Goal: Task Accomplishment & Management: Use online tool/utility

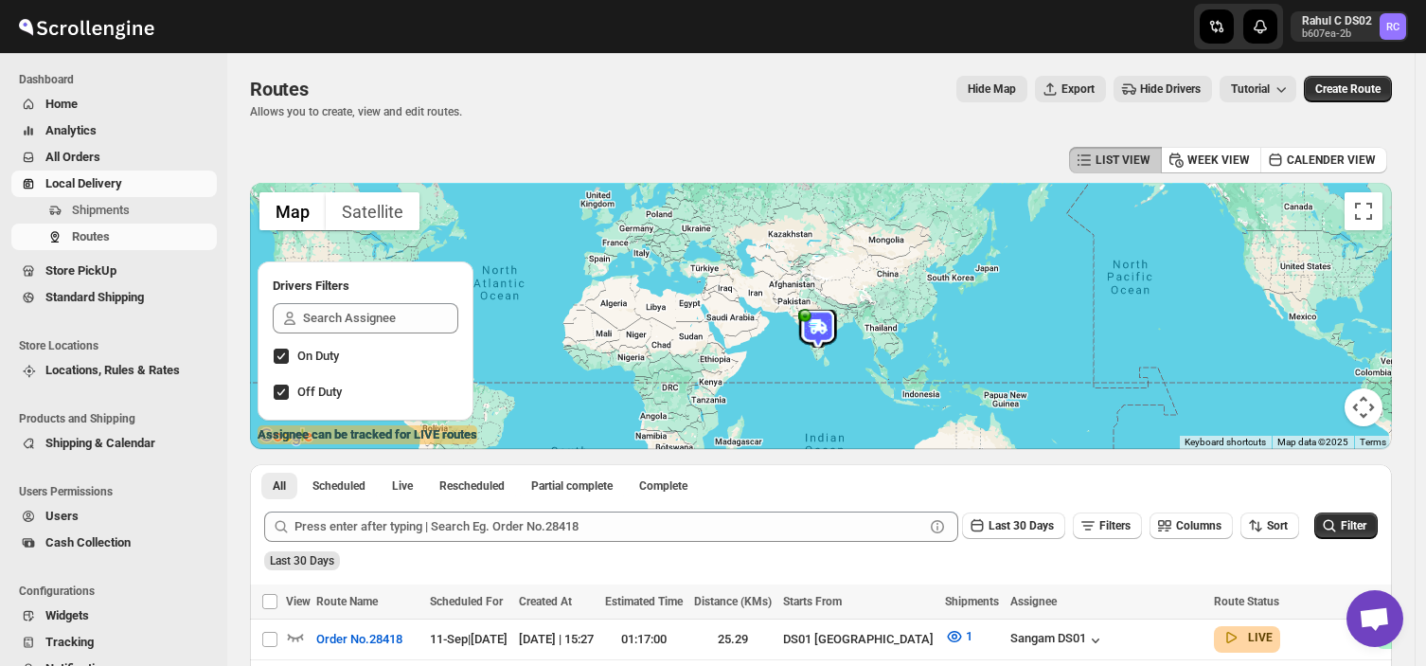
click at [96, 205] on span "Shipments" at bounding box center [101, 210] width 58 height 14
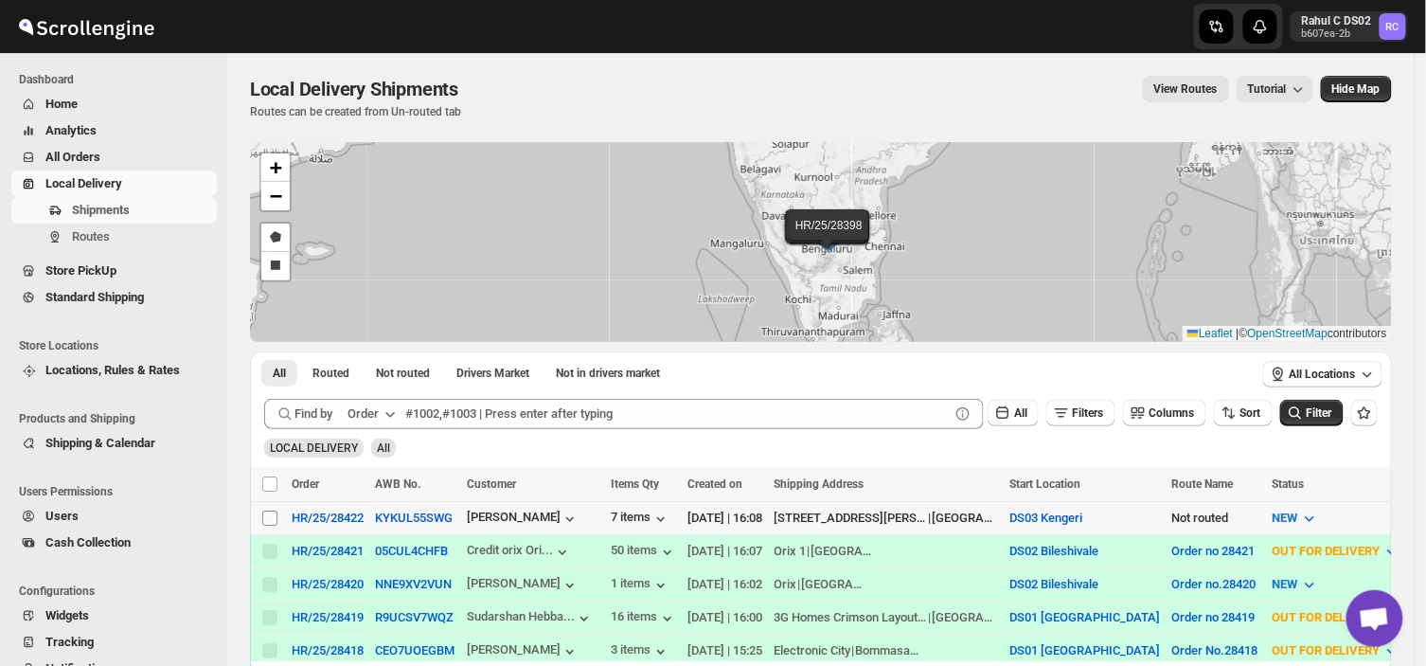
click at [269, 511] on input "Select shipment" at bounding box center [269, 518] width 15 height 15
checkbox input "true"
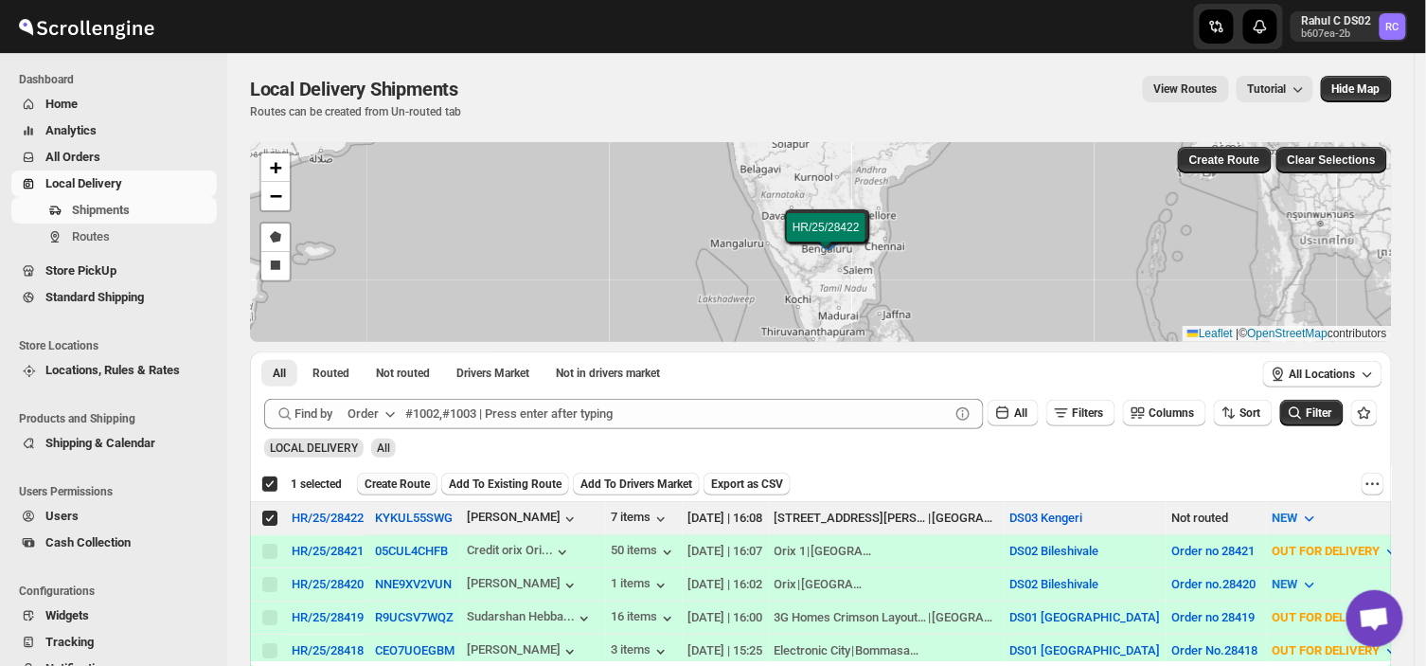
click at [401, 474] on button "Create Route" at bounding box center [397, 484] width 81 height 23
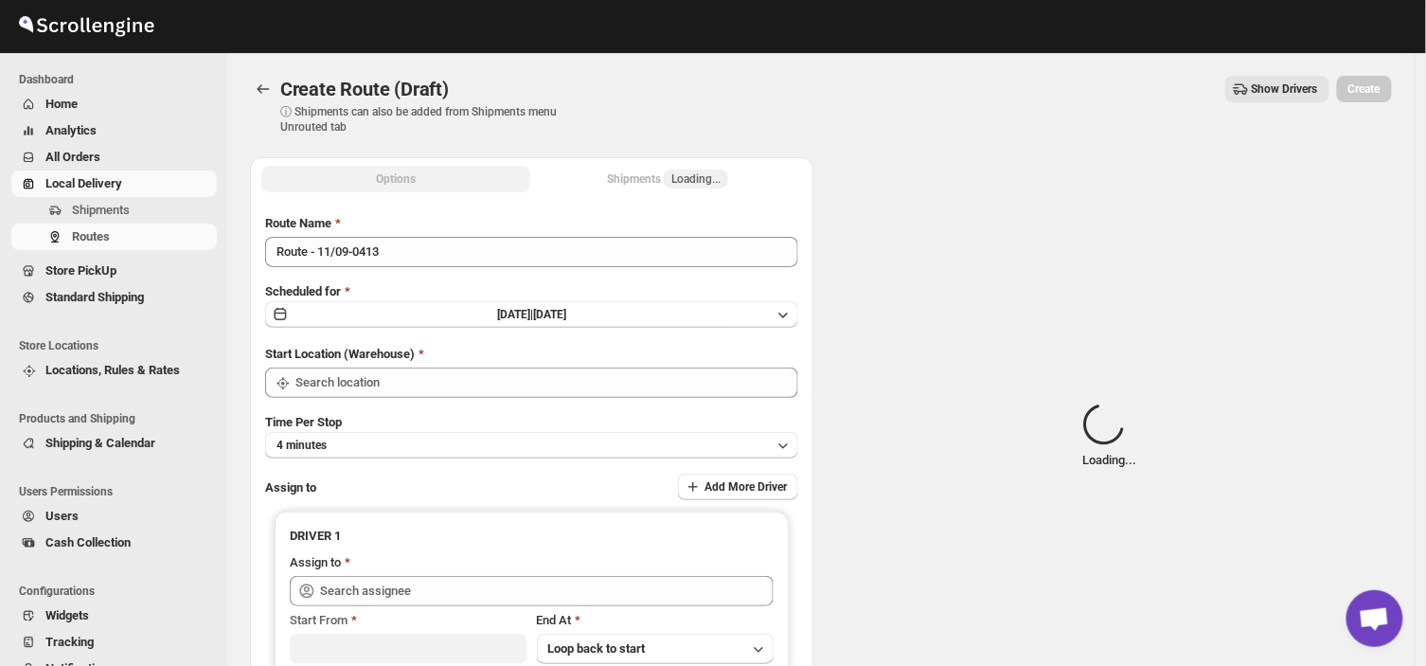
type input "DS03 Kengeri"
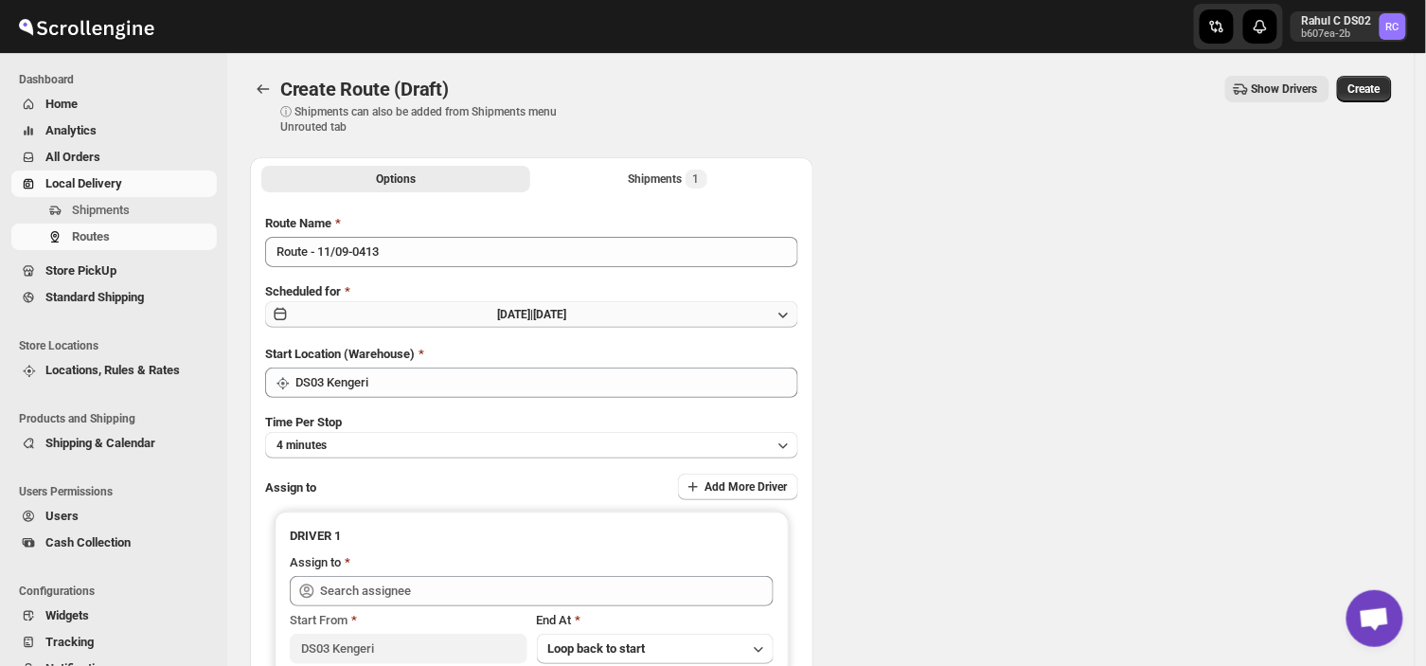
type input "DS03 Kengeri"
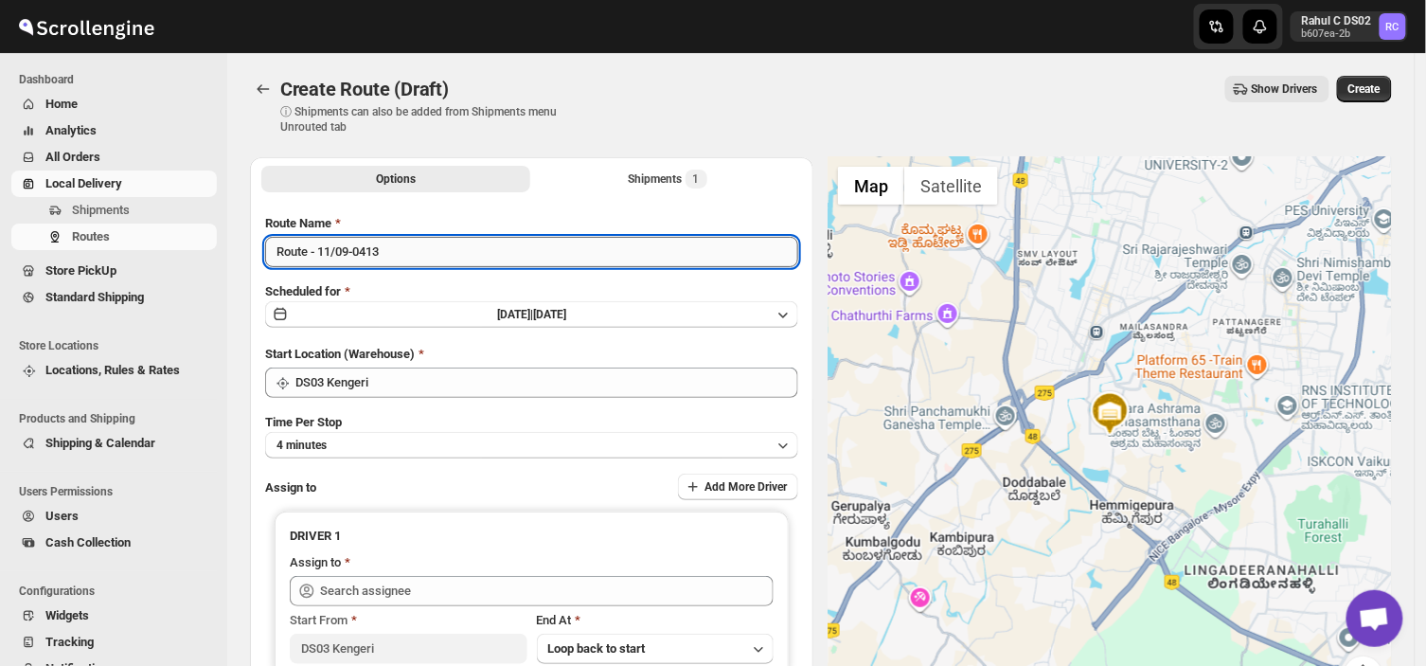
click at [389, 253] on input "Route - 11/09-0413" at bounding box center [531, 252] width 533 height 30
type input "R"
type input "Order no 28422"
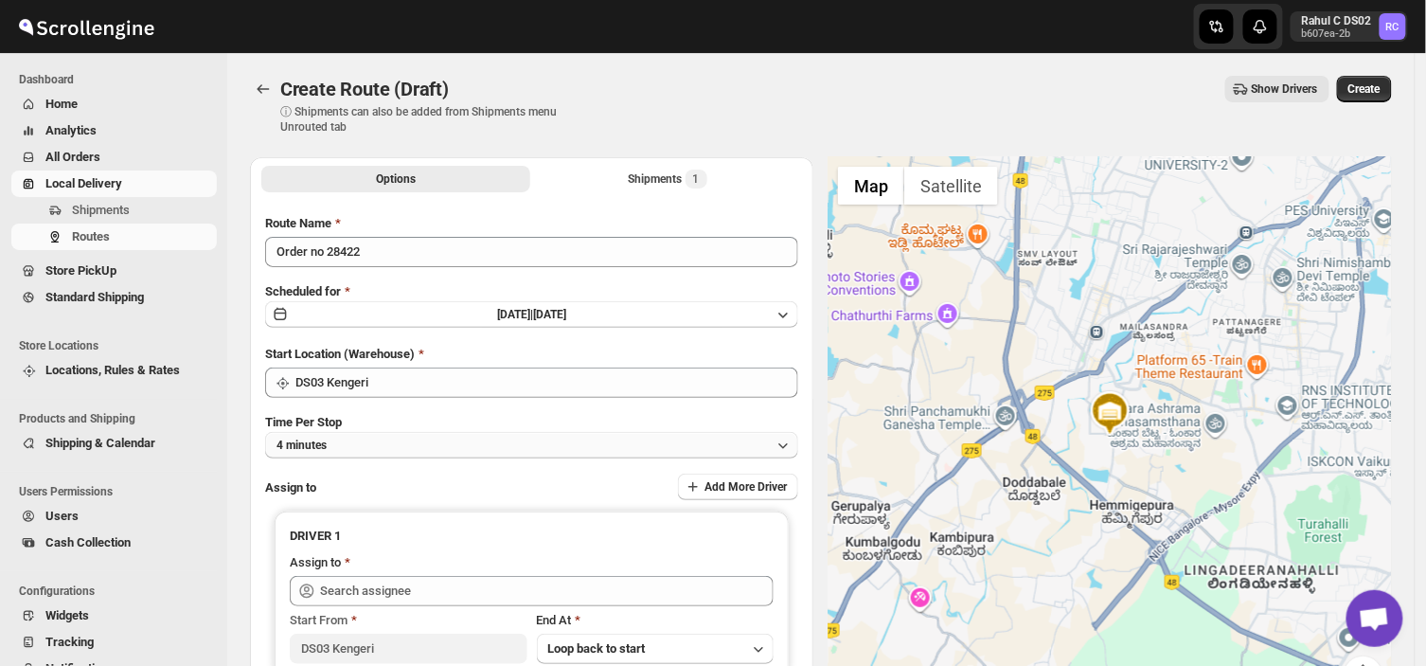
click at [357, 440] on button "4 minutes" at bounding box center [531, 445] width 533 height 27
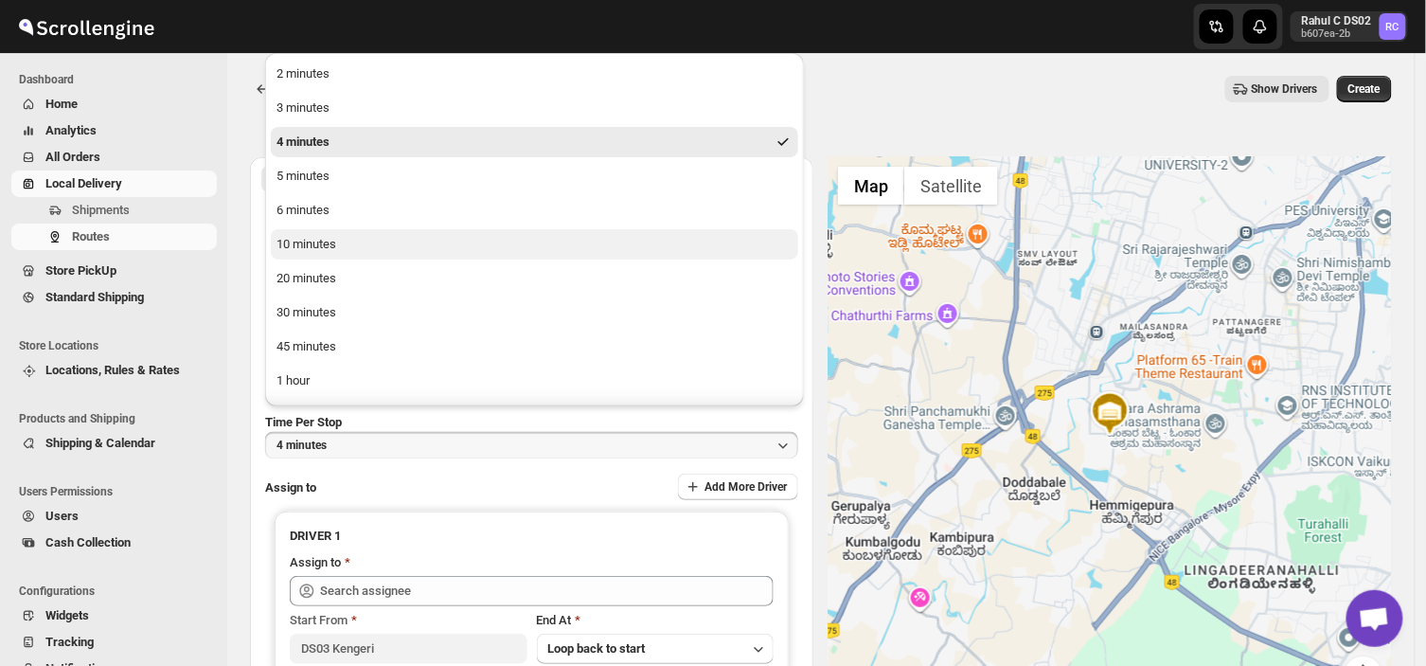
click at [327, 239] on div "10 minutes" at bounding box center [307, 244] width 60 height 19
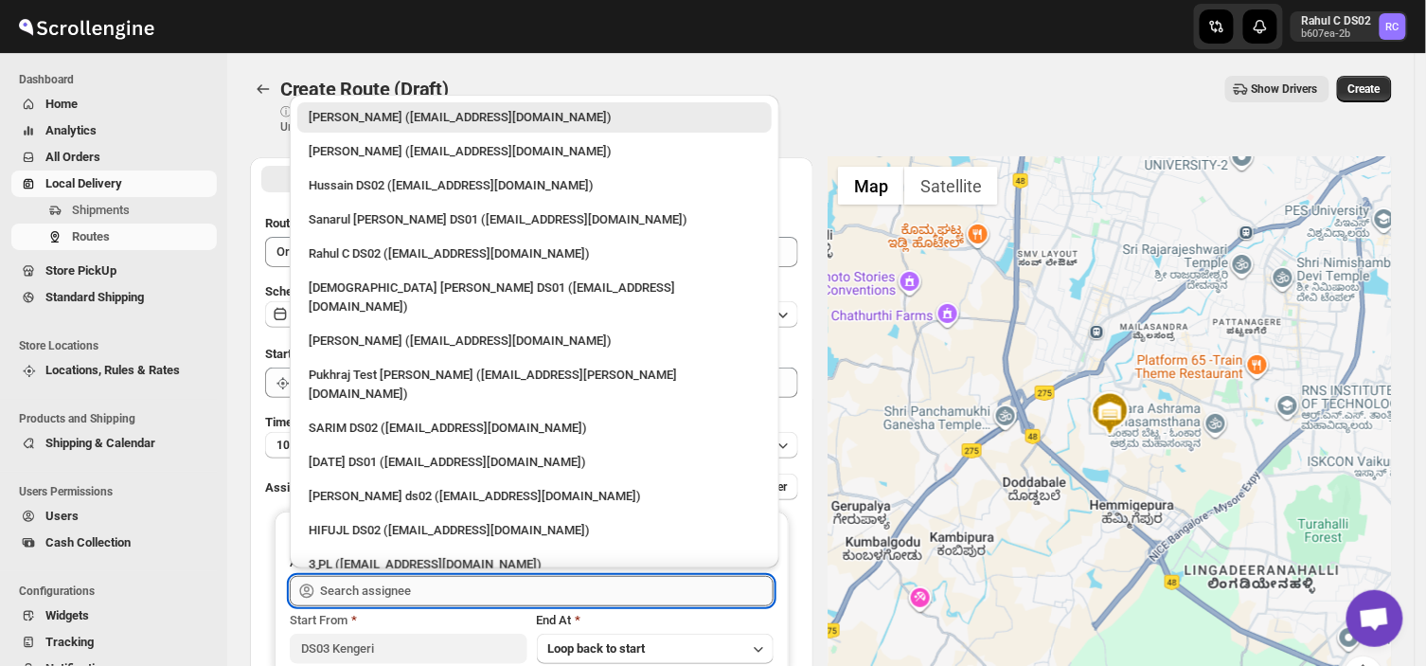
click at [431, 590] on input "text" at bounding box center [547, 591] width 454 height 30
click at [371, 555] on div "3 PL ([EMAIL_ADDRESS][DOMAIN_NAME])" at bounding box center [535, 564] width 452 height 19
type input "3 PL ([EMAIL_ADDRESS][DOMAIN_NAME])"
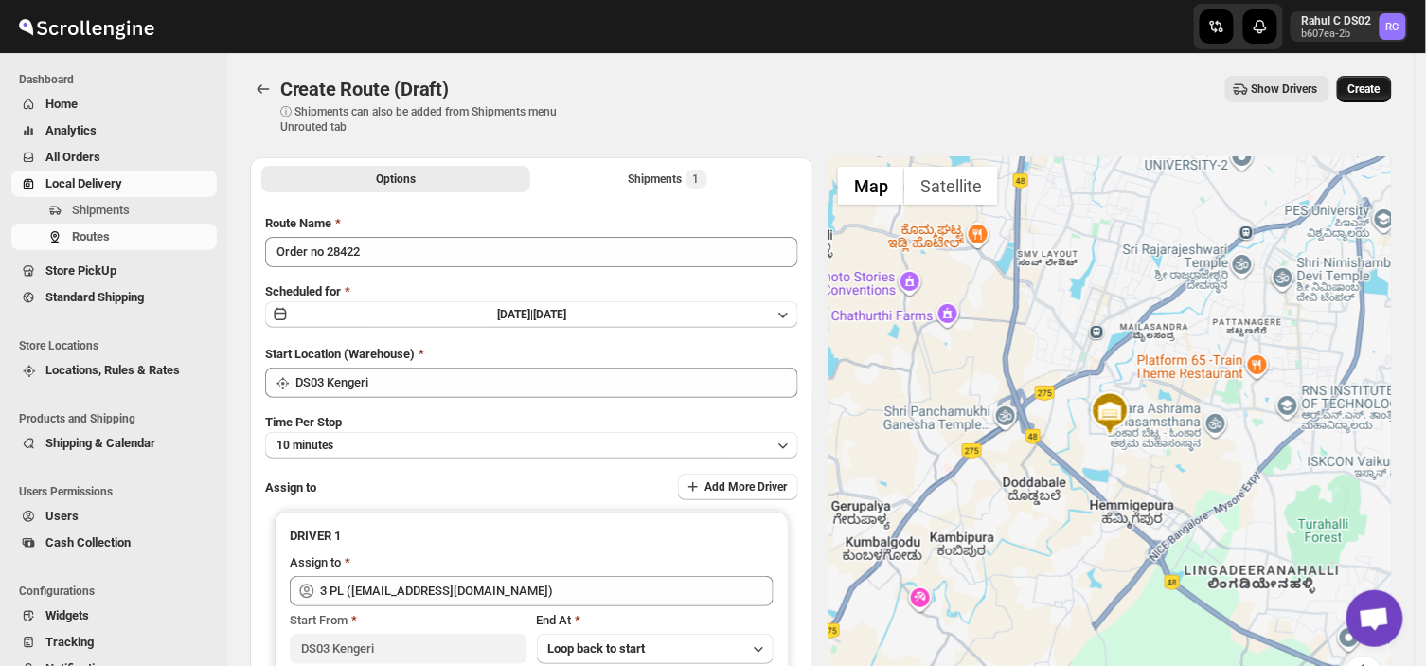
click at [1376, 85] on span "Create" at bounding box center [1365, 88] width 32 height 15
